Goal: Browse casually

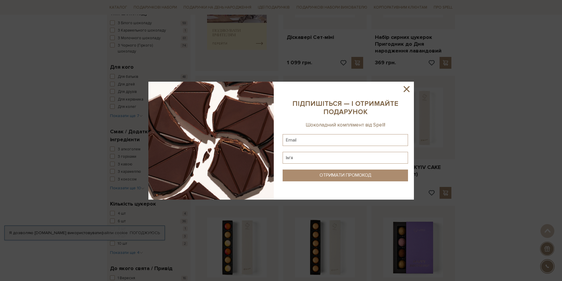
scroll to position [325, 0]
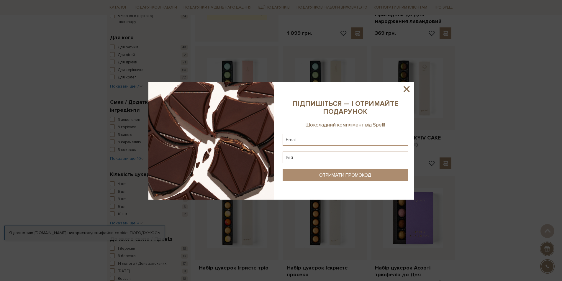
click at [407, 90] on icon at bounding box center [407, 89] width 6 height 6
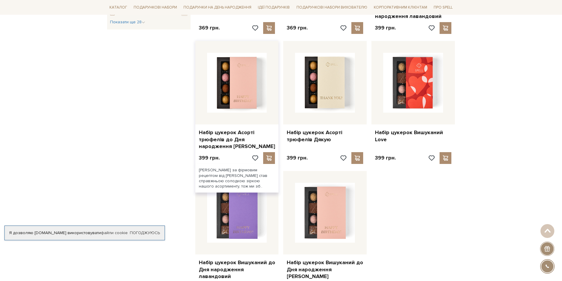
scroll to position [620, 0]
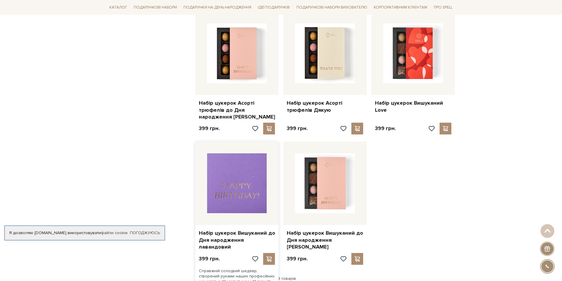
click at [240, 202] on img at bounding box center [237, 183] width 60 height 60
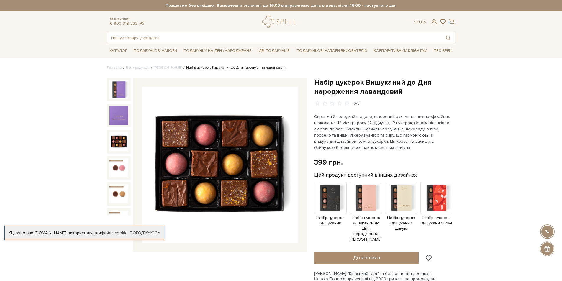
click at [113, 136] on img at bounding box center [118, 141] width 19 height 19
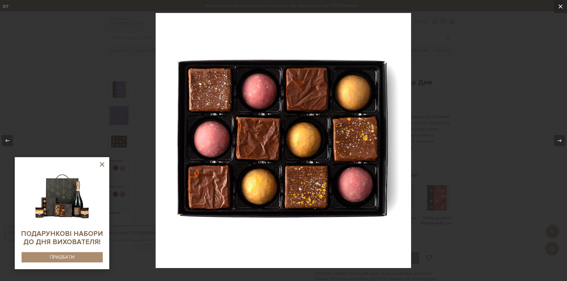
click at [562, 4] on icon at bounding box center [560, 6] width 7 height 7
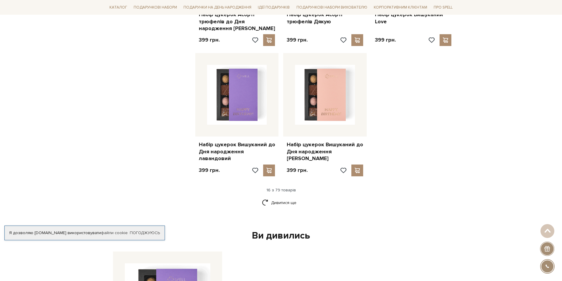
scroll to position [767, 0]
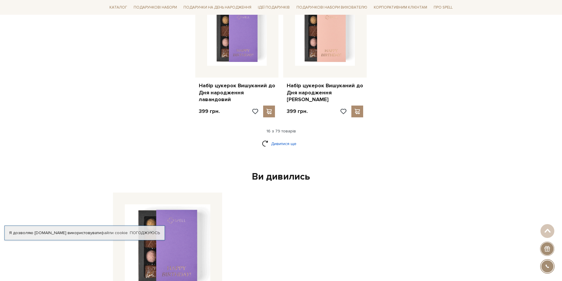
click at [285, 139] on link "Дивитися ще" at bounding box center [281, 144] width 38 height 10
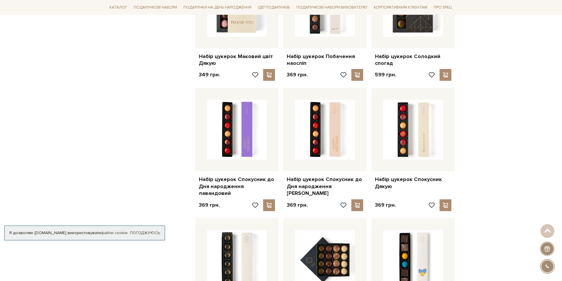
scroll to position [1062, 0]
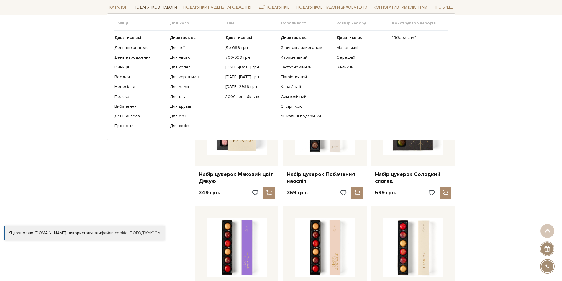
click at [145, 6] on link "Подарункові набори" at bounding box center [155, 7] width 48 height 9
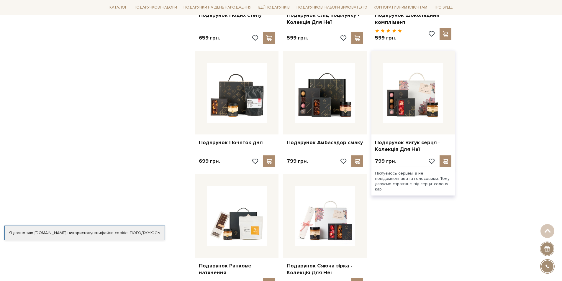
scroll to position [590, 0]
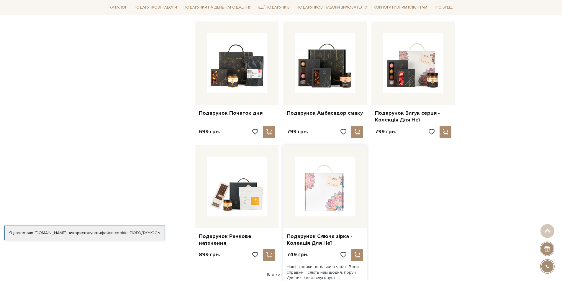
click at [330, 191] on img at bounding box center [325, 187] width 60 height 60
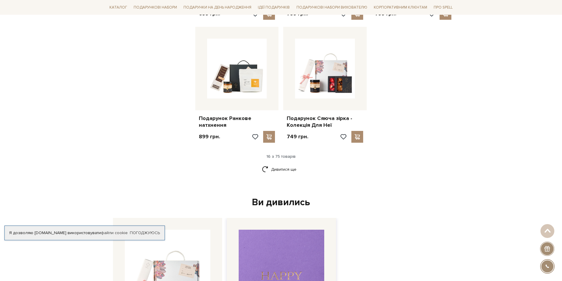
scroll to position [738, 0]
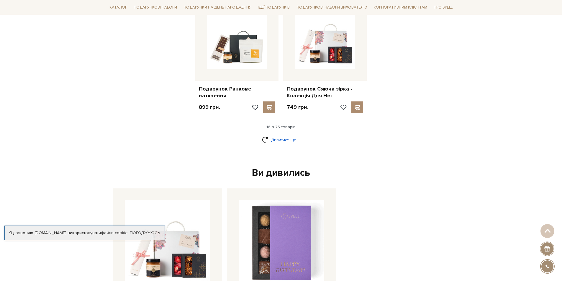
click at [282, 135] on link "Дивитися ще" at bounding box center [281, 140] width 38 height 10
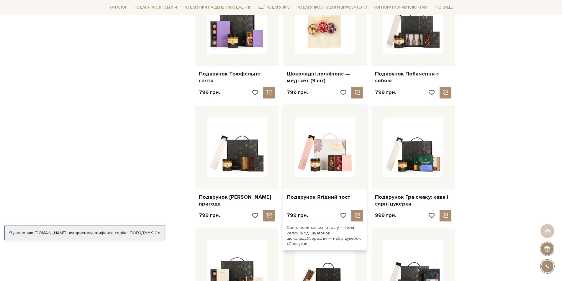
scroll to position [1092, 0]
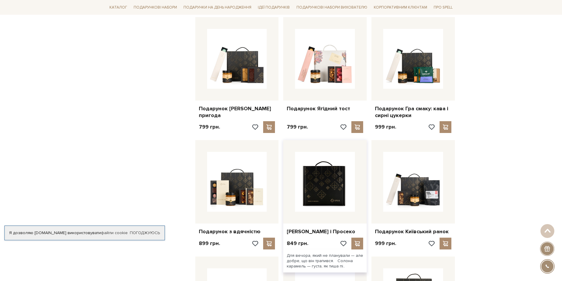
click at [319, 194] on img at bounding box center [325, 182] width 60 height 60
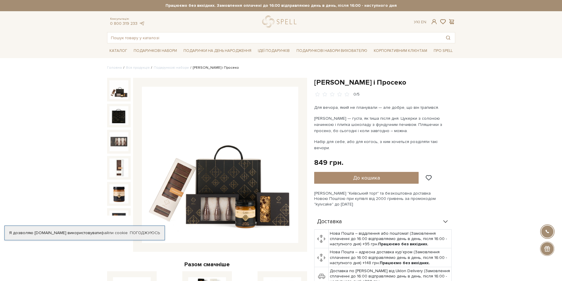
click at [215, 206] on img at bounding box center [220, 165] width 156 height 156
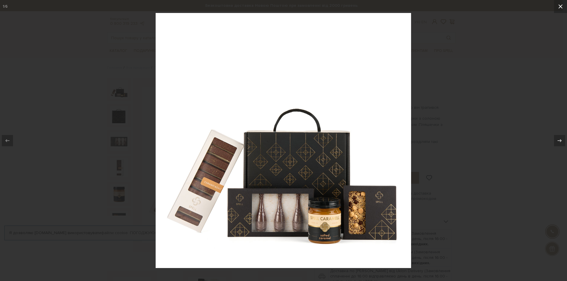
click at [559, 6] on icon at bounding box center [560, 6] width 4 height 4
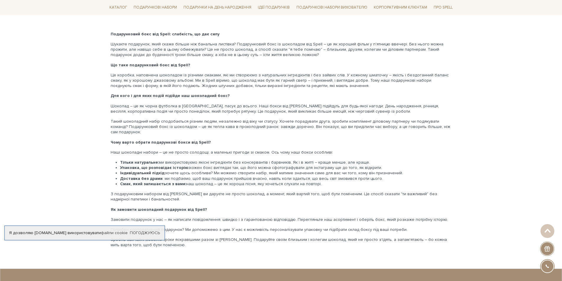
scroll to position [915, 0]
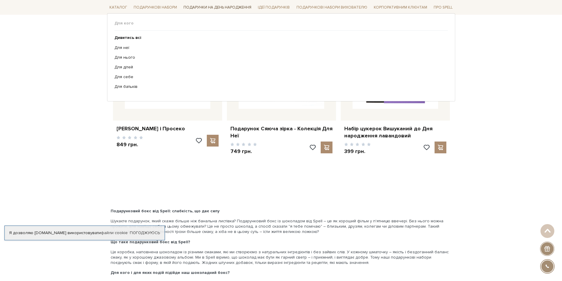
click at [213, 5] on link "Подарунки на День народження" at bounding box center [217, 7] width 73 height 9
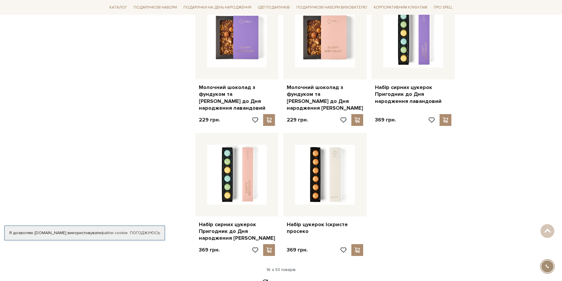
scroll to position [797, 0]
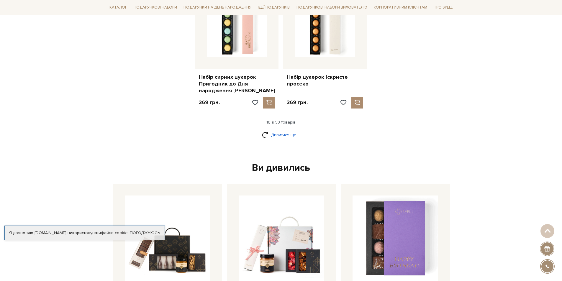
click at [285, 130] on link "Дивитися ще" at bounding box center [281, 135] width 38 height 10
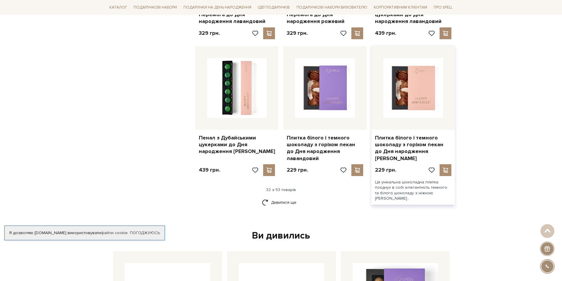
scroll to position [1416, 0]
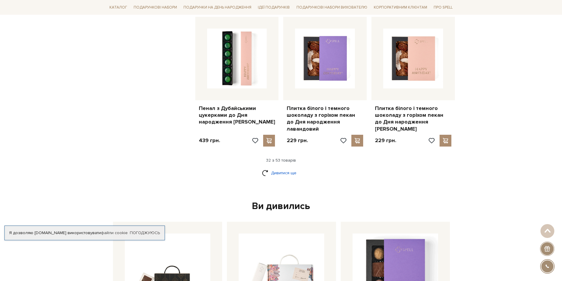
click at [276, 168] on link "Дивитися ще" at bounding box center [281, 173] width 38 height 10
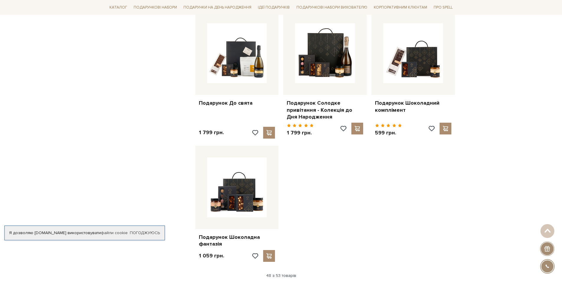
scroll to position [2095, 0]
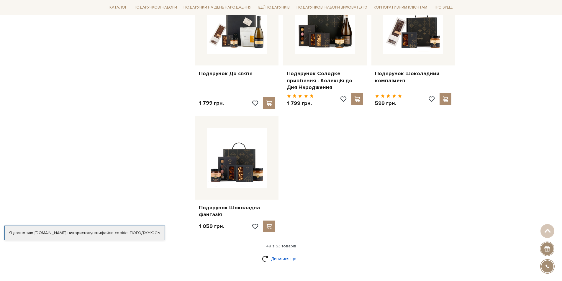
click at [278, 254] on link "Дивитися ще" at bounding box center [281, 259] width 38 height 10
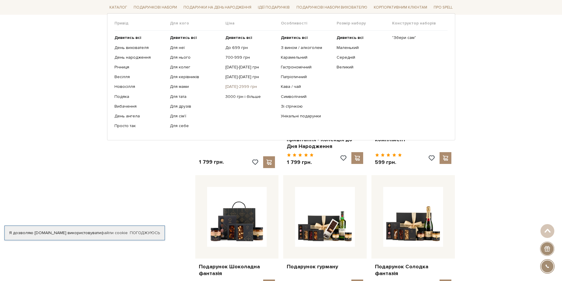
scroll to position [2007, 0]
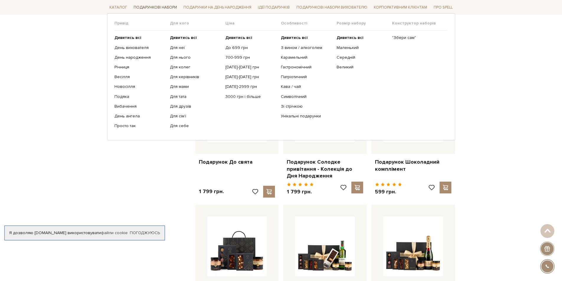
click at [155, 6] on link "Подарункові набори" at bounding box center [155, 7] width 48 height 9
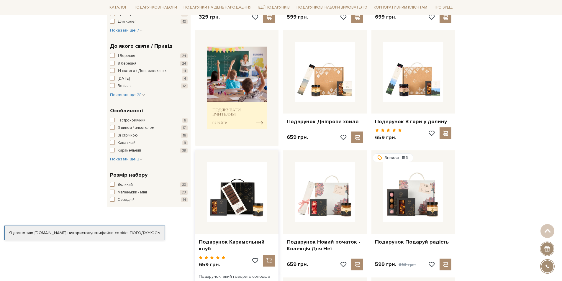
scroll to position [177, 0]
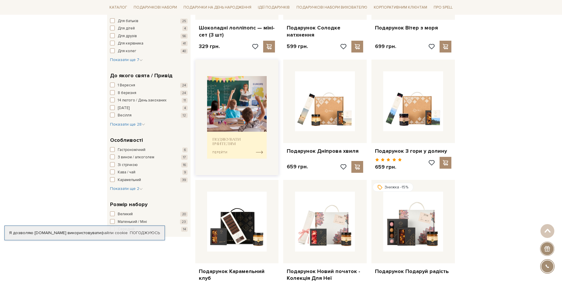
click at [260, 153] on img at bounding box center [237, 117] width 60 height 83
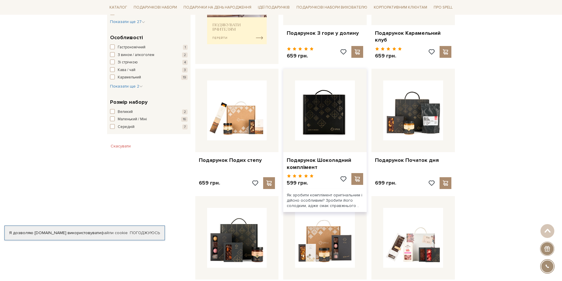
scroll to position [354, 0]
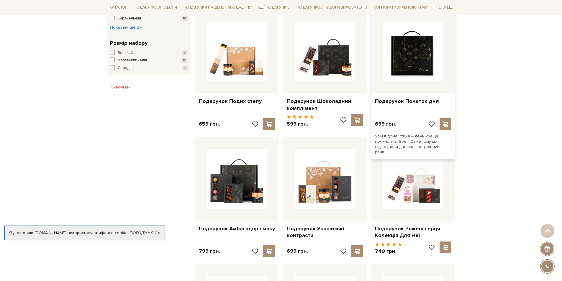
click at [424, 55] on img at bounding box center [413, 52] width 60 height 60
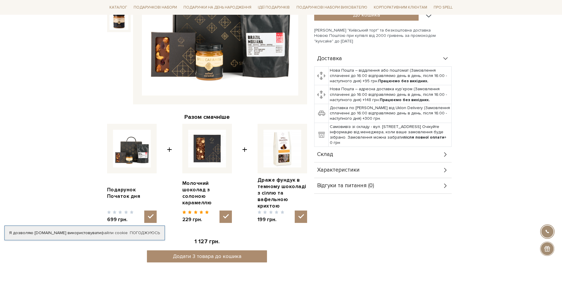
scroll to position [118, 0]
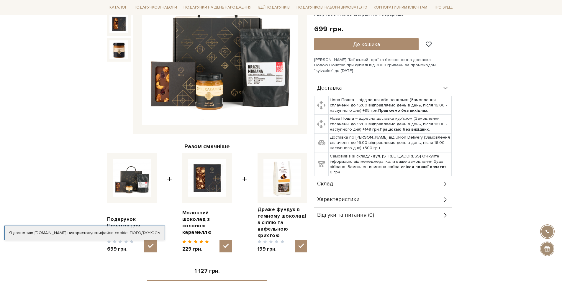
click at [444, 199] on icon at bounding box center [445, 200] width 6 height 6
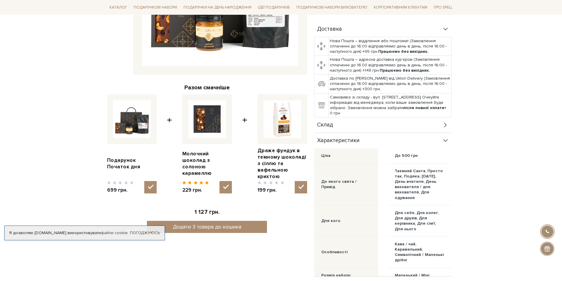
scroll to position [207, 0]
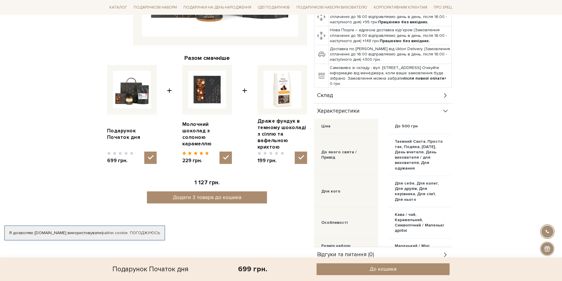
click at [443, 96] on icon at bounding box center [445, 95] width 6 height 6
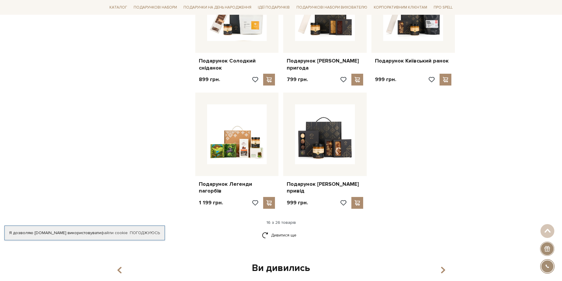
scroll to position [738, 0]
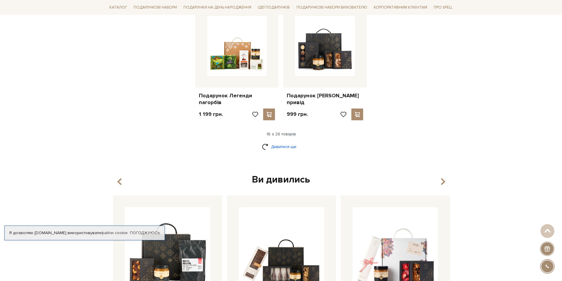
click at [285, 142] on link "Дивитися ще" at bounding box center [281, 147] width 38 height 10
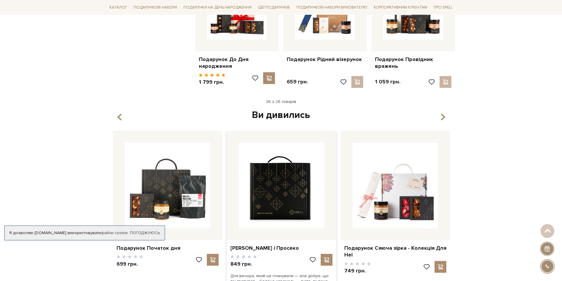
scroll to position [1180, 0]
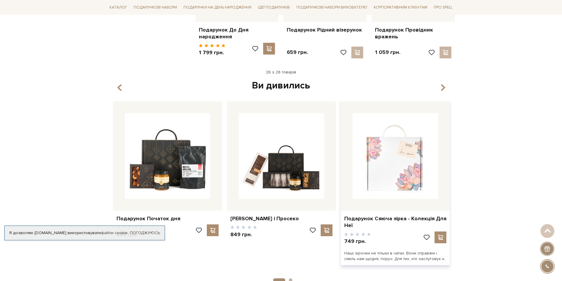
click at [403, 168] on img at bounding box center [396, 156] width 86 height 86
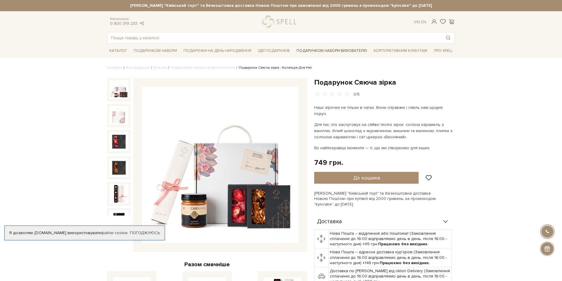
click at [334, 51] on link "Подарункові набори вихователю" at bounding box center [332, 51] width 76 height 10
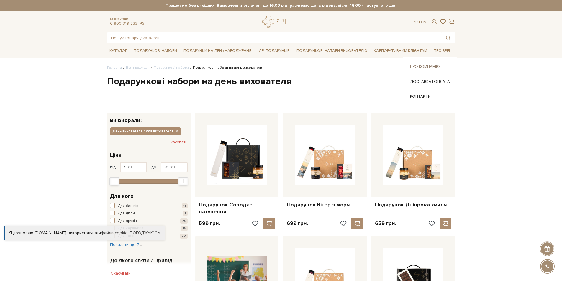
click at [427, 66] on link "Про компанію" at bounding box center [430, 66] width 40 height 5
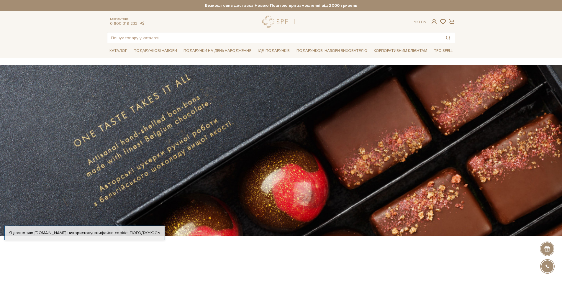
click at [418, 66] on section at bounding box center [281, 150] width 562 height 171
